Goal: Information Seeking & Learning: Learn about a topic

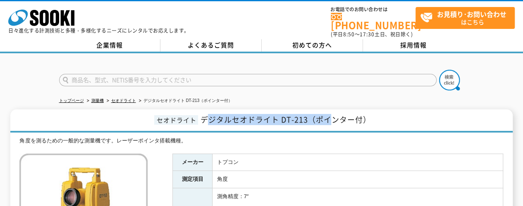
drag, startPoint x: 205, startPoint y: 111, endPoint x: 333, endPoint y: 107, distance: 128.3
click at [333, 110] on h1 "セオドライト デジタルセオドライト DT-213（ポインター付）" at bounding box center [261, 121] width 502 height 23
drag, startPoint x: 377, startPoint y: 117, endPoint x: 189, endPoint y: 110, distance: 188.3
click at [189, 110] on h1 "セオドライト デジタルセオドライト DT-213（ポインター付）" at bounding box center [261, 121] width 502 height 23
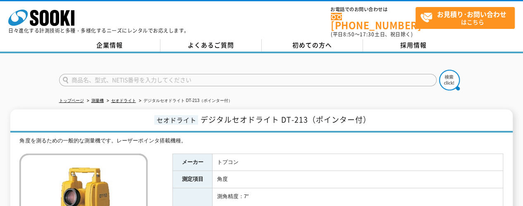
click at [144, 119] on h1 "セオドライト デジタルセオドライト DT-213（ポインター付）" at bounding box center [261, 121] width 502 height 23
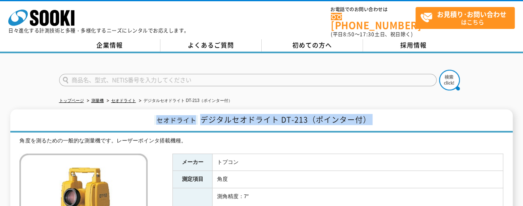
drag, startPoint x: 144, startPoint y: 119, endPoint x: 379, endPoint y: 118, distance: 235.4
click at [379, 118] on h1 "セオドライト デジタルセオドライト DT-213（ポインター付）" at bounding box center [261, 121] width 502 height 23
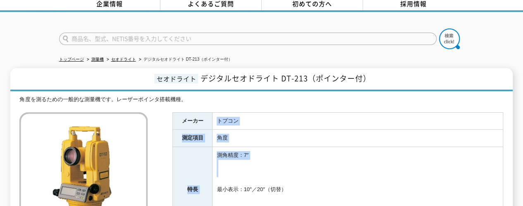
drag, startPoint x: 217, startPoint y: 110, endPoint x: 290, endPoint y: 172, distance: 95.4
click at [290, 172] on tbody "メーカー トプコン 測定項目 角度 特長 測角精度：7″ 最小表示：10″／20″（切替） ディスプレイ配置：両側" at bounding box center [338, 173] width 330 height 121
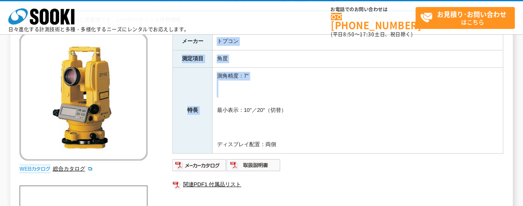
click at [296, 100] on td "測角精度：7″ 最小表示：10″／20″（切替） ディスプレイ配置：両側" at bounding box center [358, 110] width 291 height 86
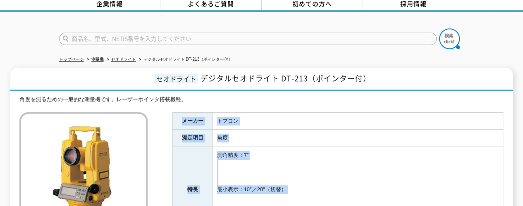
drag, startPoint x: 181, startPoint y: 115, endPoint x: 275, endPoint y: 196, distance: 124.0
click at [275, 196] on tbody "メーカー トプコン 測定項目 角度 特長 測角精度：7″ 最小表示：10″／20″（切替） ディスプレイ配置：両側" at bounding box center [338, 173] width 330 height 121
click at [290, 132] on td "角度" at bounding box center [358, 138] width 291 height 17
